Goal: Task Accomplishment & Management: Use online tool/utility

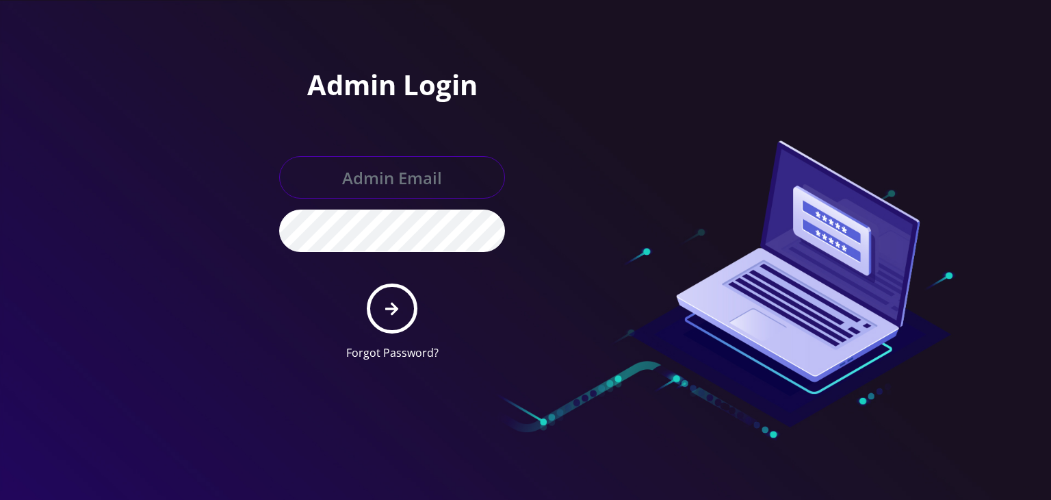
type input "boris@teltik.com"
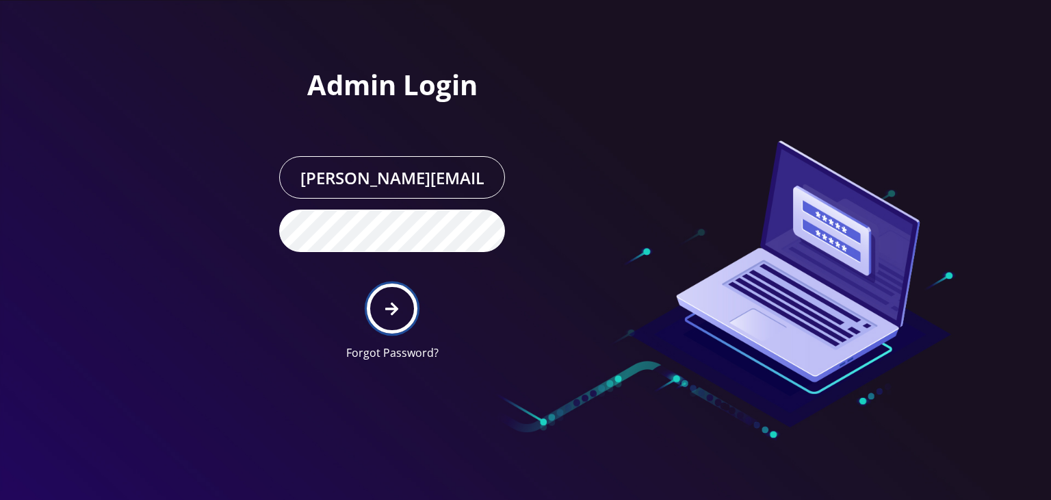
click at [402, 306] on button "submit" at bounding box center [392, 308] width 50 height 50
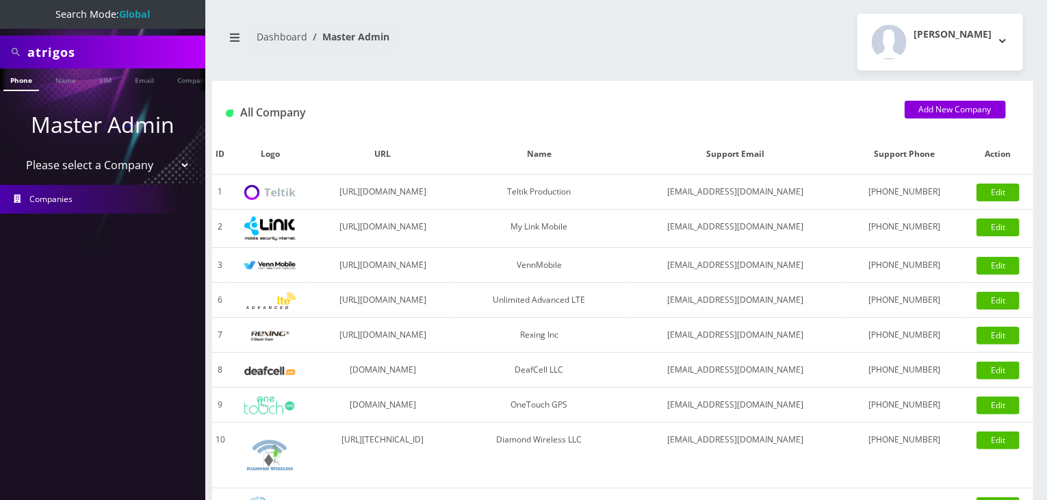
drag, startPoint x: 116, startPoint y: 168, endPoint x: 112, endPoint y: 175, distance: 8.9
click at [116, 168] on select "Please select a Company Teltik Production My Link Mobile VennMobile Unlimited A…" at bounding box center [103, 165] width 175 height 26
select select "13"
click at [16, 152] on select "Please select a Company Teltik Production My Link Mobile VennMobile Unlimited A…" at bounding box center [103, 165] width 175 height 26
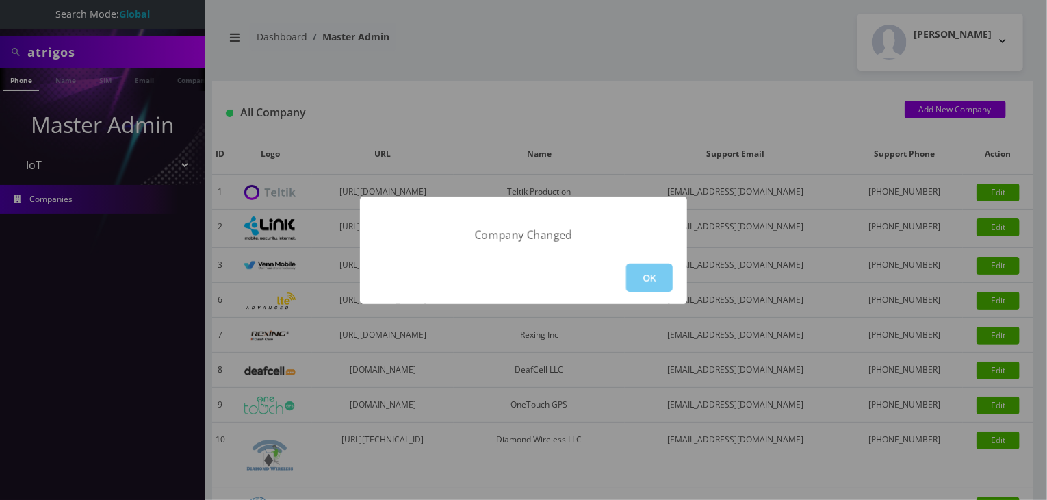
click at [639, 274] on button "OK" at bounding box center [649, 277] width 47 height 28
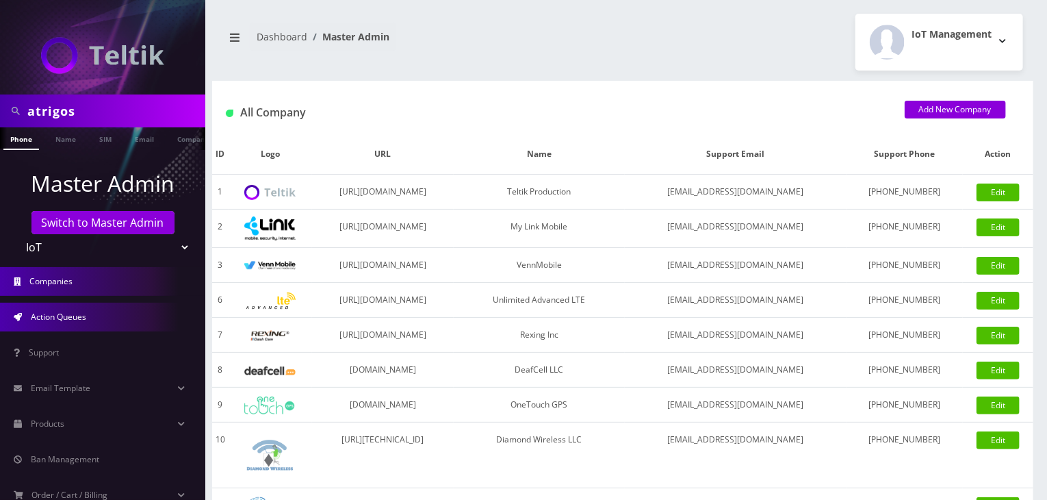
click at [60, 312] on span "Action Queues" at bounding box center [58, 317] width 55 height 12
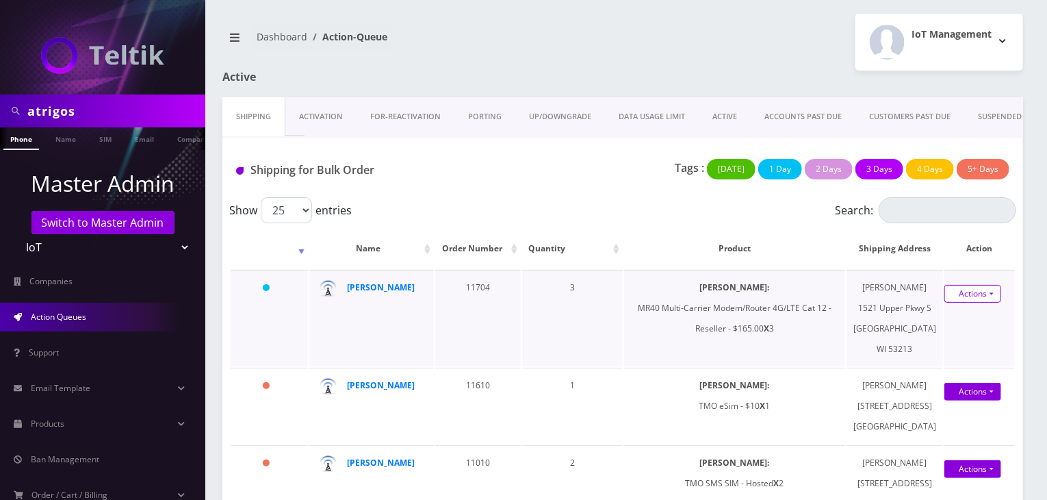
click at [969, 302] on link "Actions" at bounding box center [972, 294] width 57 height 18
click at [935, 328] on link "Shipped" at bounding box center [964, 319] width 109 height 21
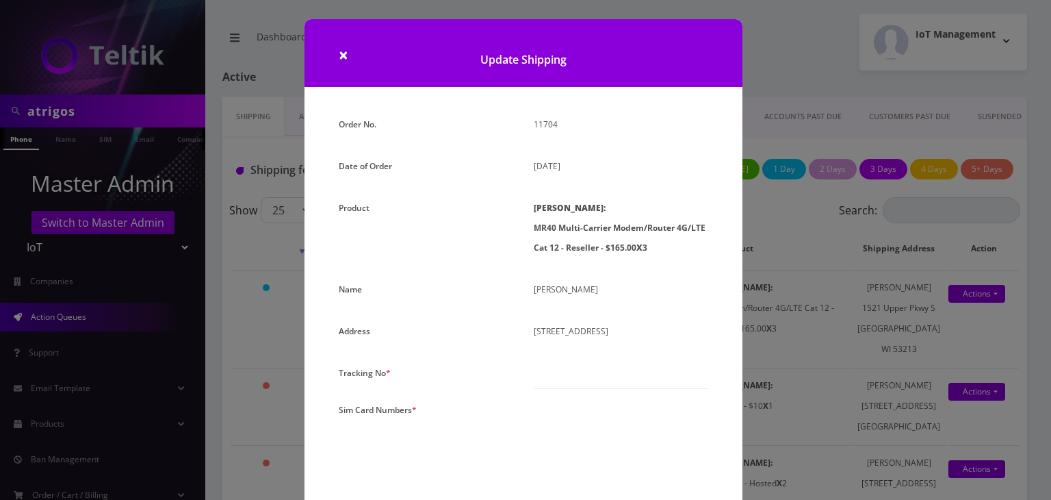
scroll to position [228, 0]
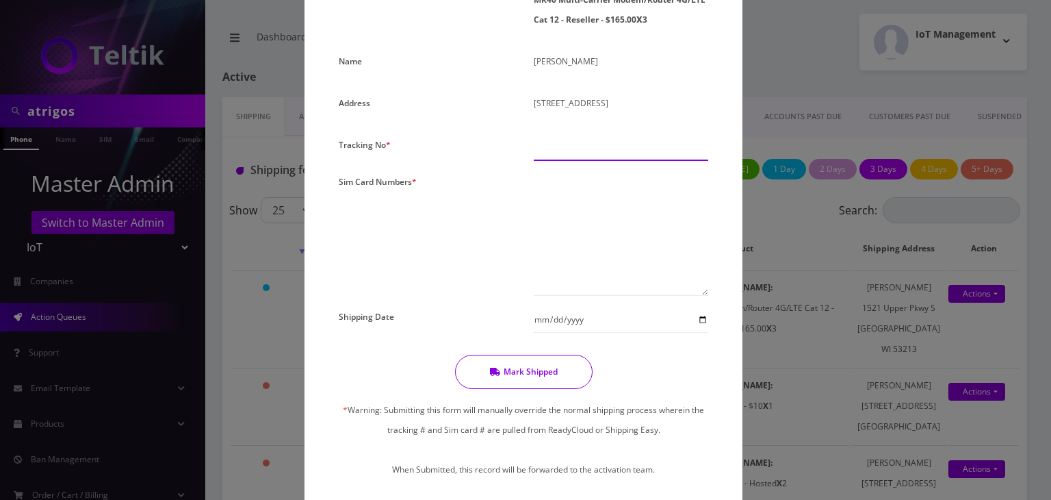
click at [571, 149] on input "text" at bounding box center [621, 148] width 175 height 26
paste input "393565357004 393565427162 393565245556"
type input "393565357004 393565427162 393565245556"
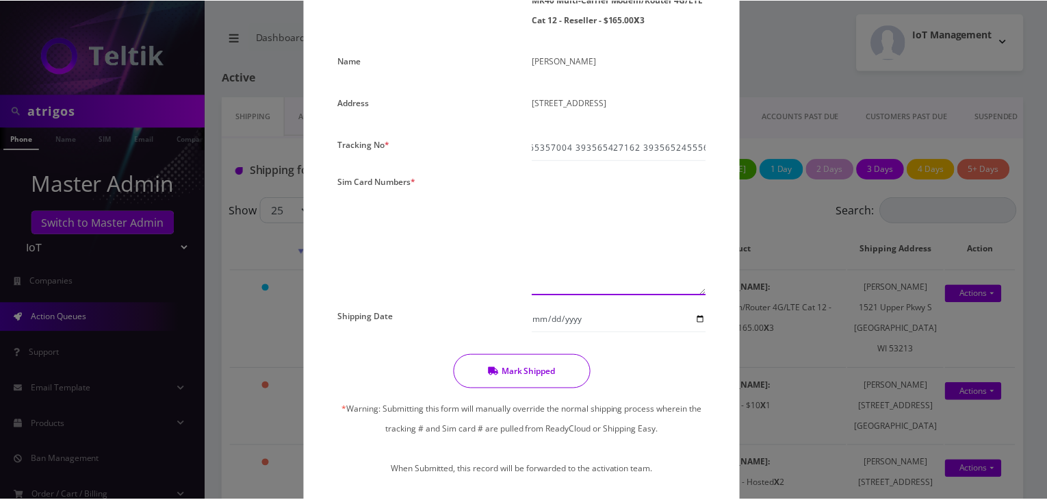
scroll to position [0, 0]
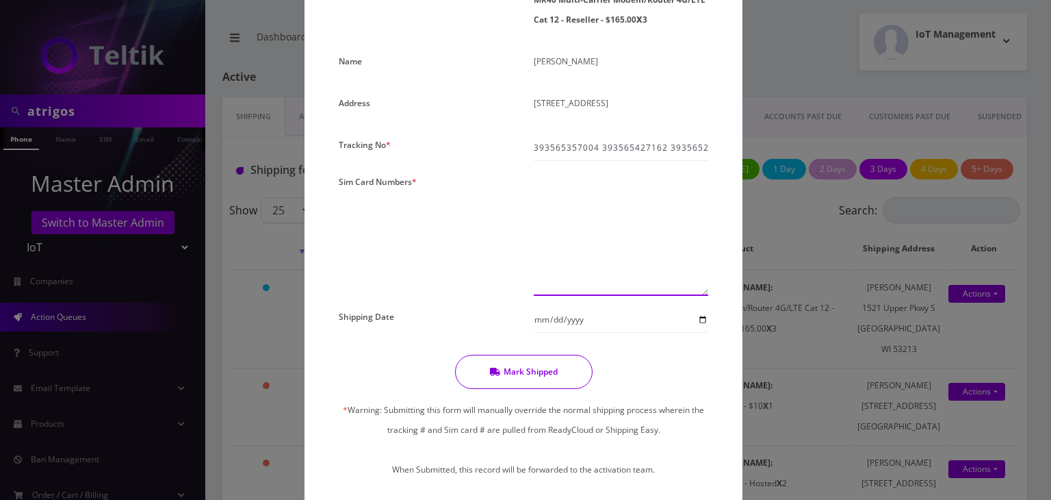
click at [576, 193] on textarea at bounding box center [621, 234] width 175 height 124
click at [543, 220] on textarea at bounding box center [621, 234] width 175 height 124
paste textarea "0000000000000000"
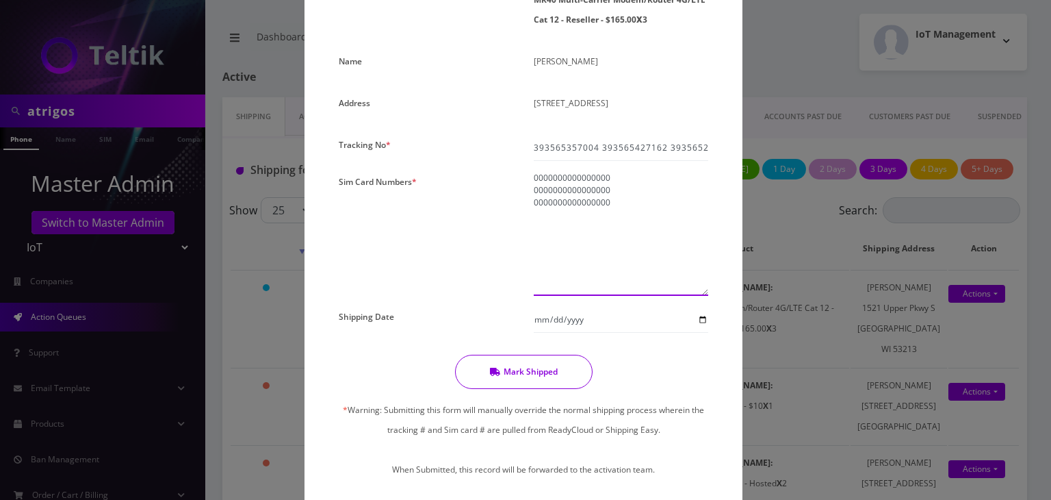
click at [613, 173] on textarea "0000000000000000 0000000000000000 0000000000000000" at bounding box center [621, 234] width 175 height 124
type textarea "00000000000000011362 00000000000000011419 00000000000000011961"
click at [701, 318] on input "Shipping Date" at bounding box center [621, 320] width 175 height 26
type input "2025-09-24"
click at [545, 374] on button "Mark Shipped" at bounding box center [524, 371] width 138 height 34
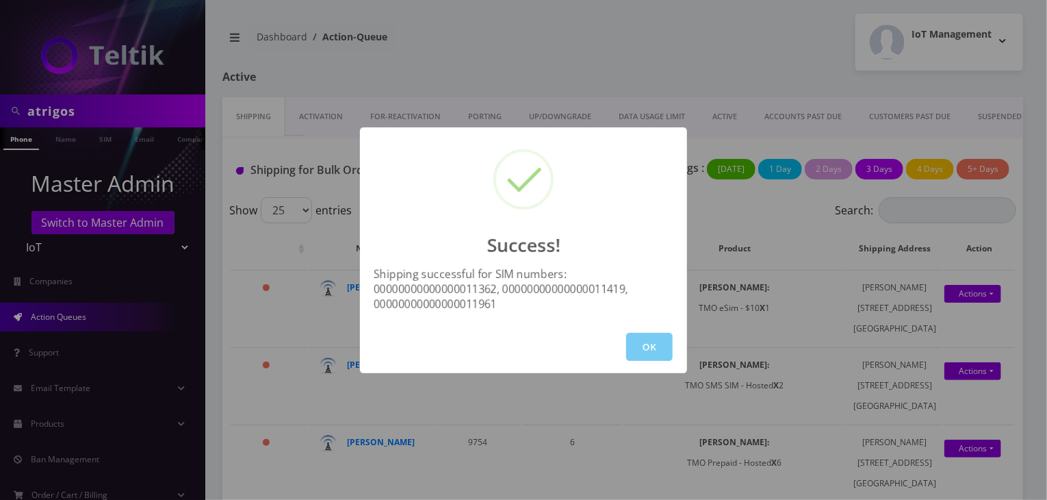
click at [658, 350] on button "OK" at bounding box center [649, 347] width 47 height 28
